Goal: Task Accomplishment & Management: Complete application form

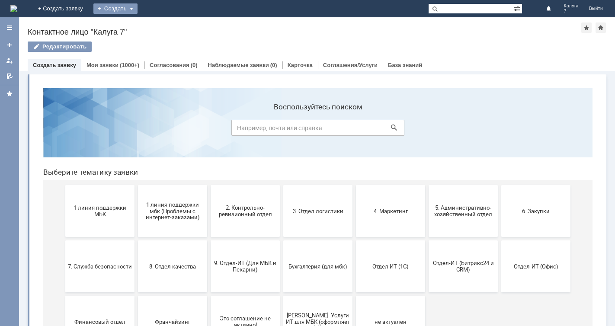
click at [137, 7] on div "Создать" at bounding box center [115, 8] width 44 height 10
click at [161, 29] on link "Заявка" at bounding box center [128, 26] width 66 height 10
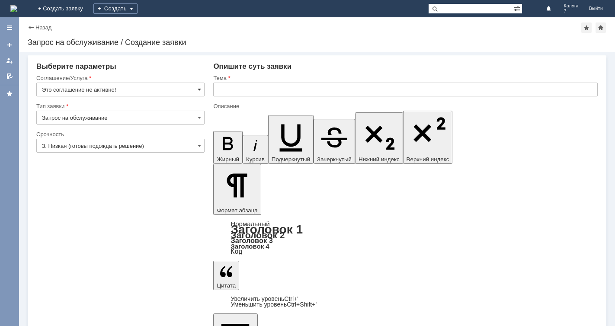
click at [201, 89] on span at bounding box center [199, 89] width 3 height 7
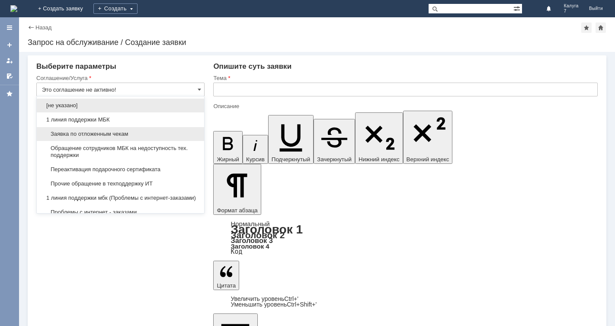
click at [194, 133] on div "Заявка по отложенным чекам" at bounding box center [120, 134] width 167 height 14
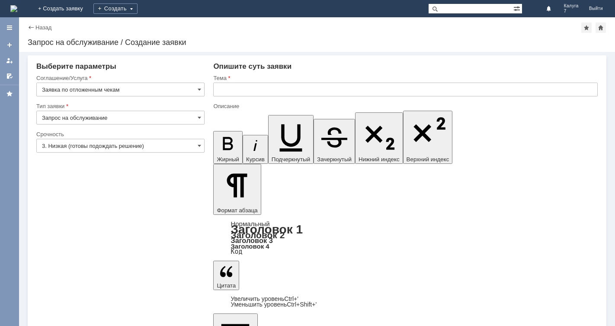
type input "Заявка по отложенным чекам"
click at [198, 146] on span at bounding box center [199, 145] width 3 height 7
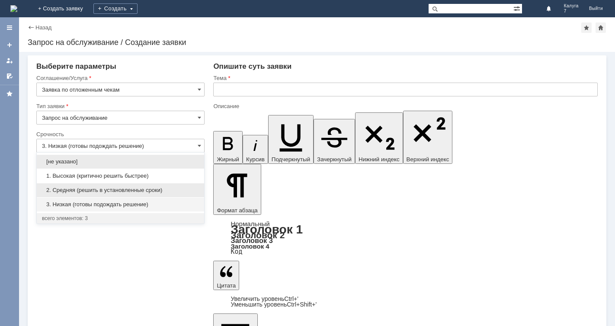
click at [159, 188] on span "2. Средняя (решить в установленные сроки)" at bounding box center [120, 190] width 157 height 7
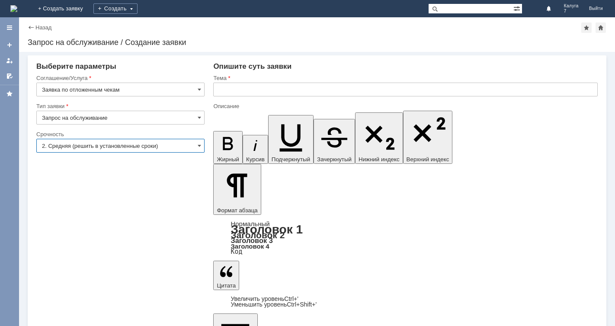
type input "2. Средняя (решить в установленные сроки)"
click at [229, 89] on input "text" at bounding box center [405, 90] width 384 height 14
type input "j"
click at [217, 86] on input "text" at bounding box center [405, 90] width 384 height 14
type input "отложенный чек"
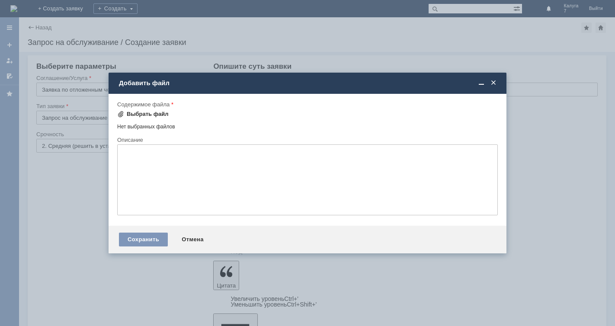
click at [120, 115] on span at bounding box center [120, 114] width 7 height 7
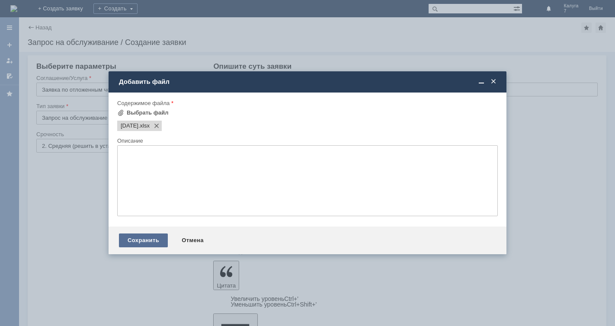
click at [143, 236] on div "Сохранить" at bounding box center [143, 240] width 49 height 14
